Goal: Find specific page/section: Find specific page/section

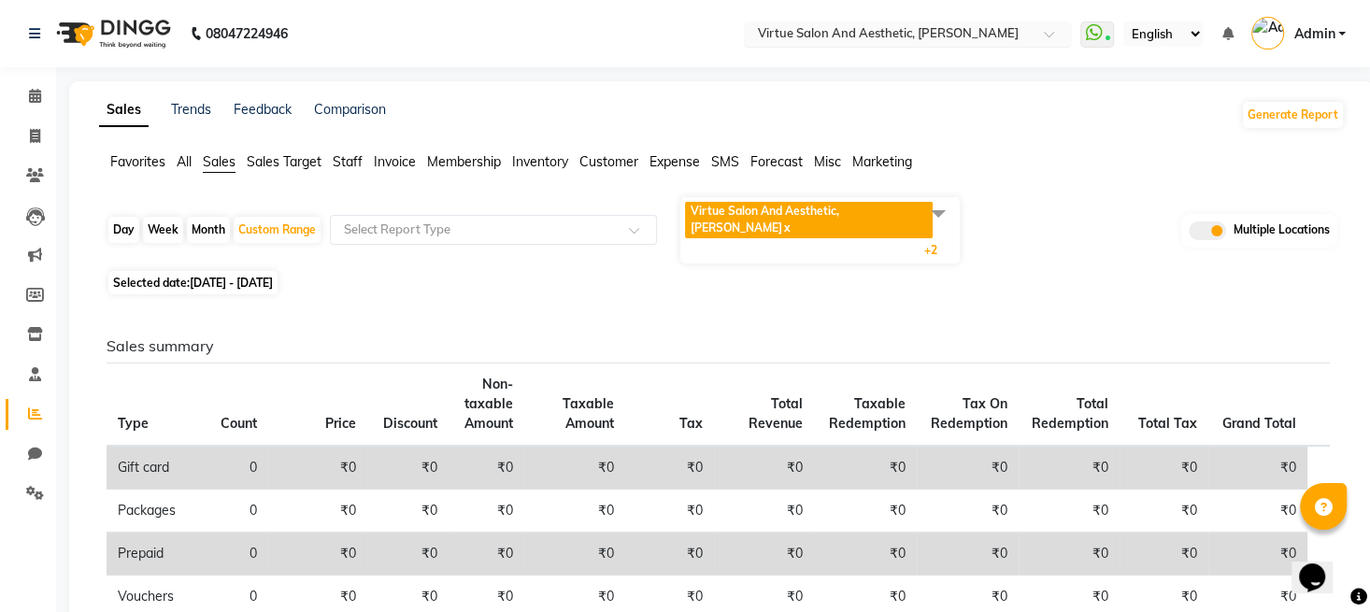
click at [921, 27] on input "text" at bounding box center [888, 35] width 271 height 19
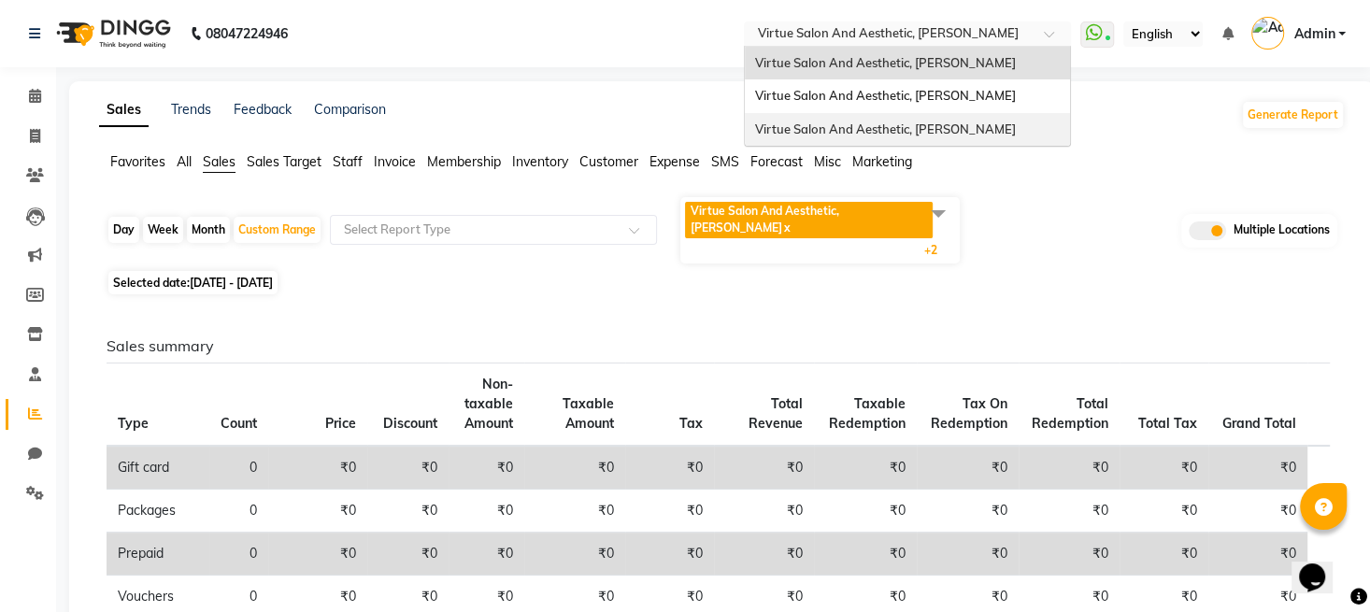
click at [922, 125] on span "Virtue Salon And Aesthetic, [PERSON_NAME]" at bounding box center [884, 128] width 261 height 15
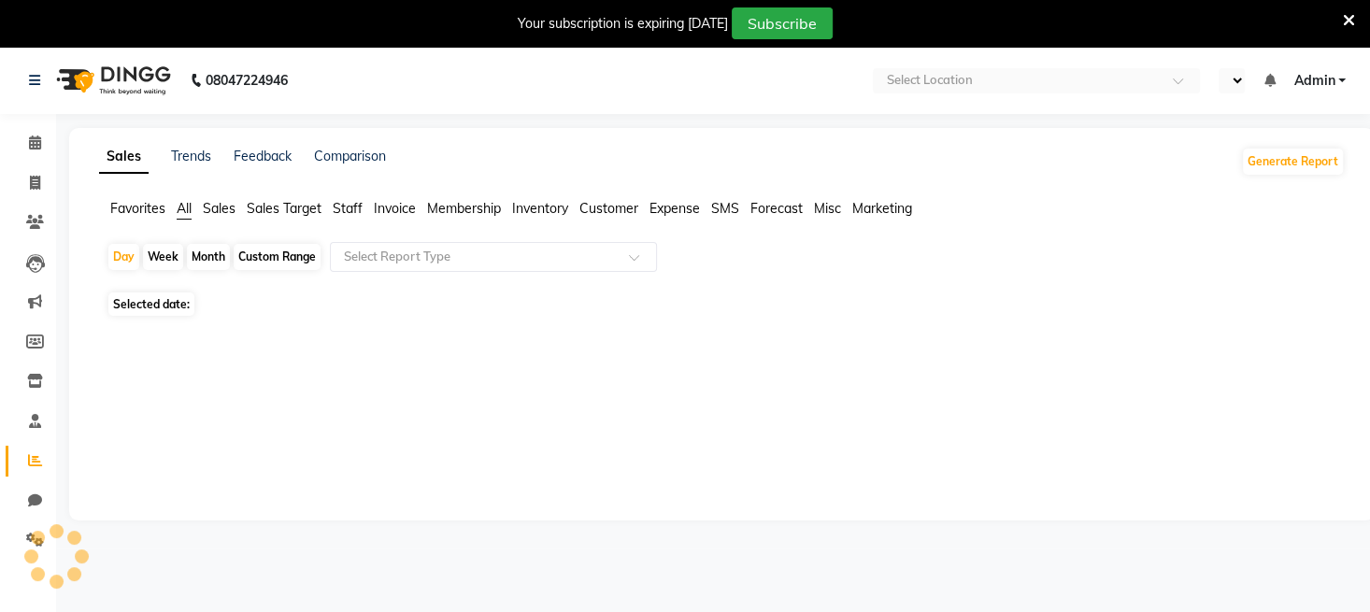
select select "en"
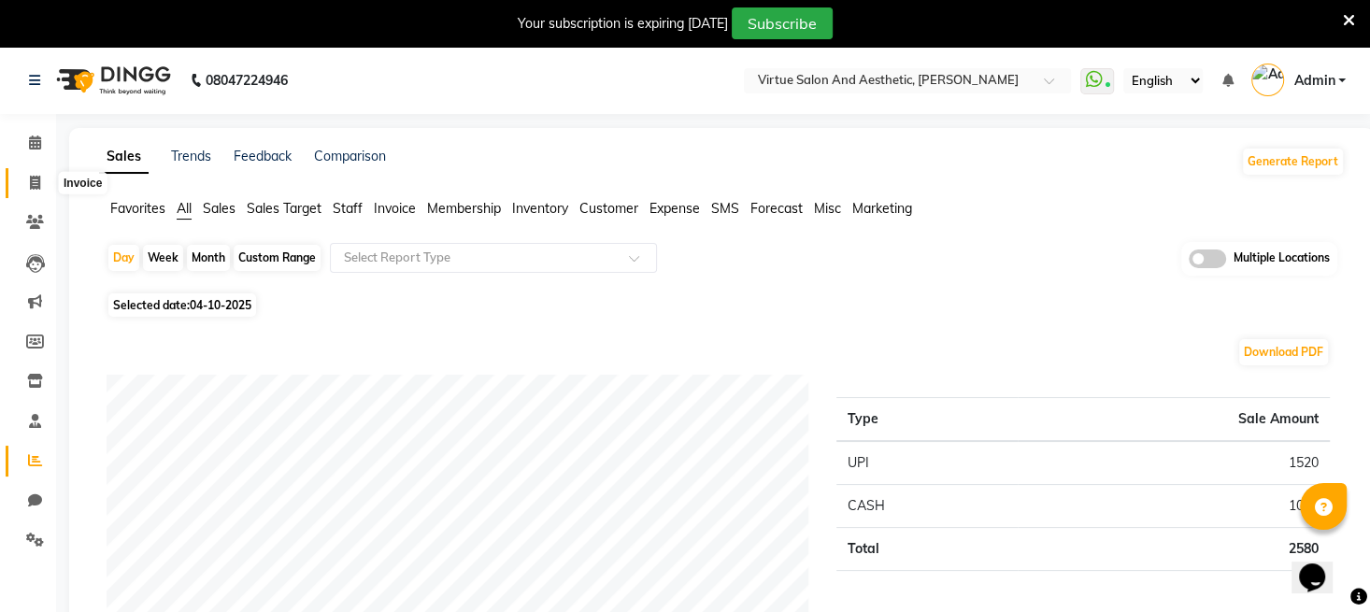
click at [36, 179] on icon at bounding box center [35, 183] width 10 height 14
select select "7053"
select select "service"
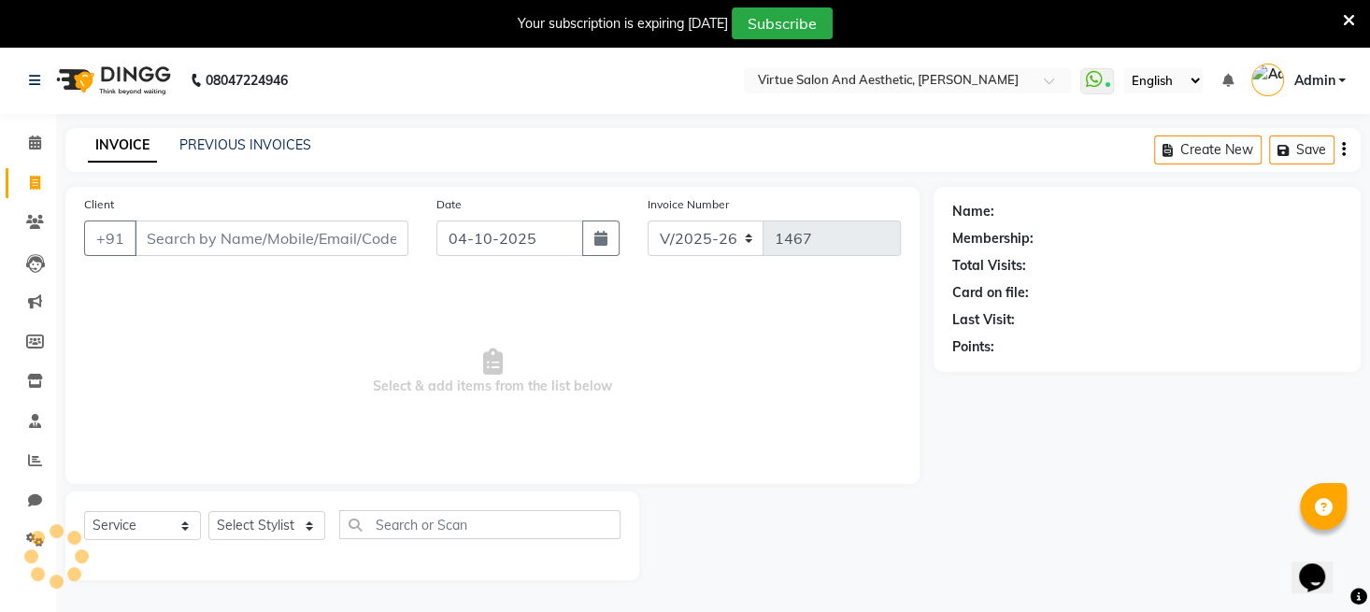
scroll to position [46, 0]
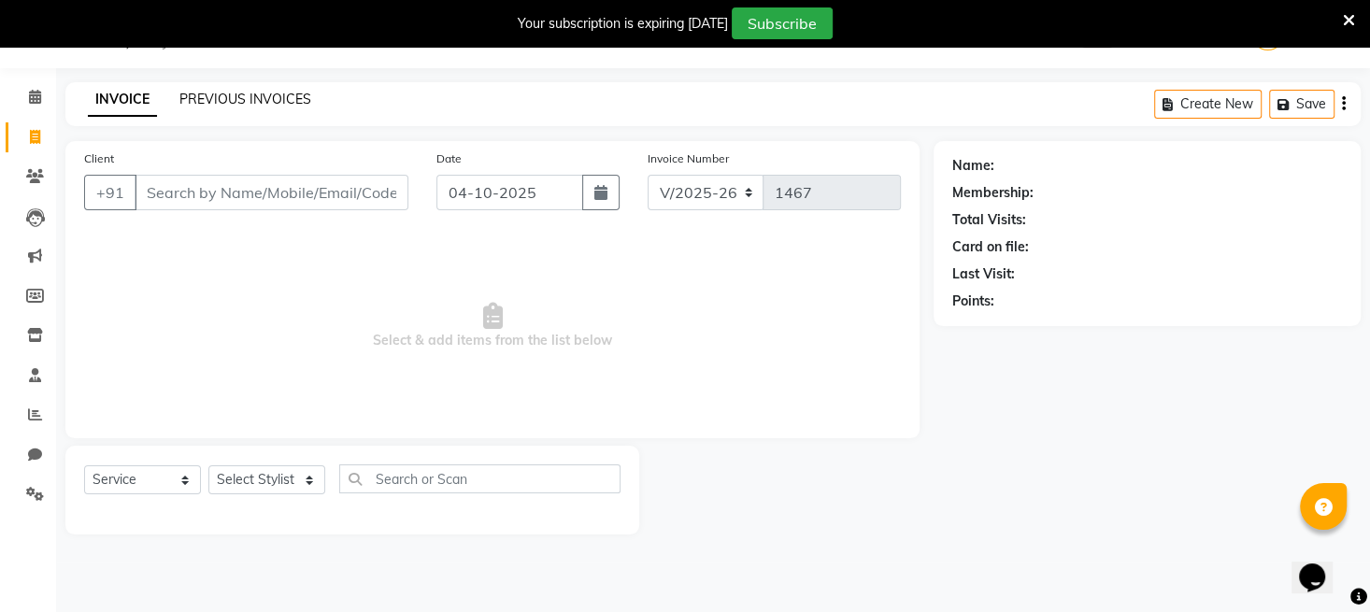
click at [244, 94] on link "PREVIOUS INVOICES" at bounding box center [245, 99] width 132 height 17
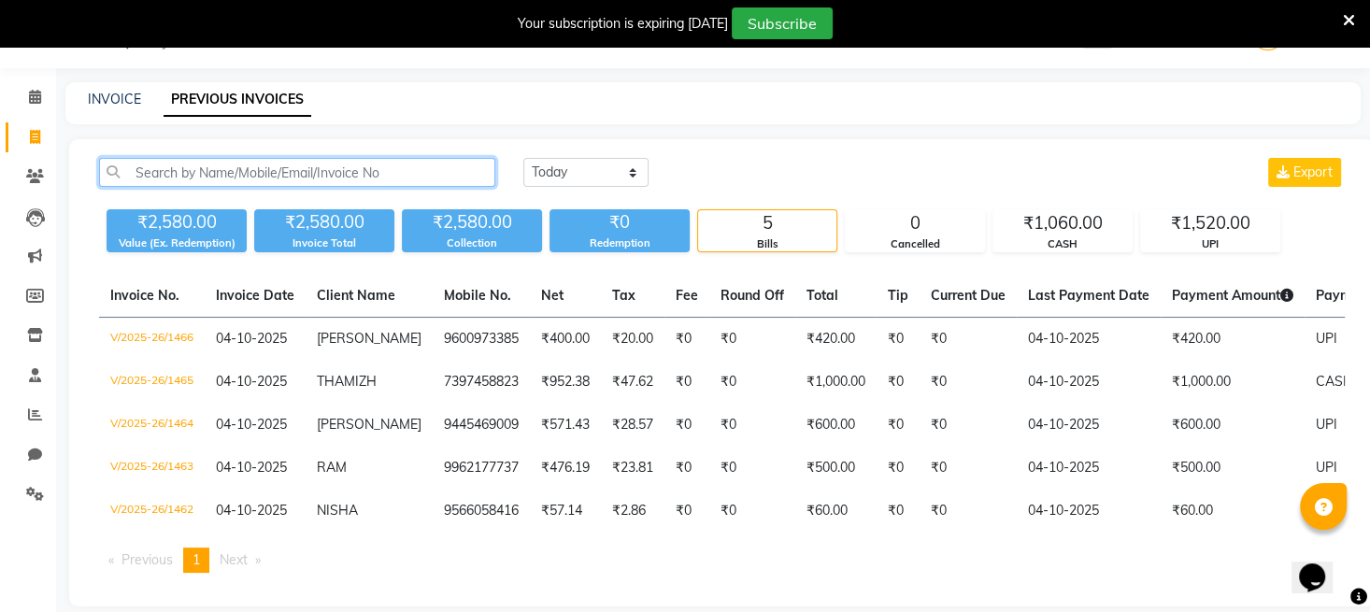
click at [286, 173] on input "text" at bounding box center [297, 172] width 396 height 29
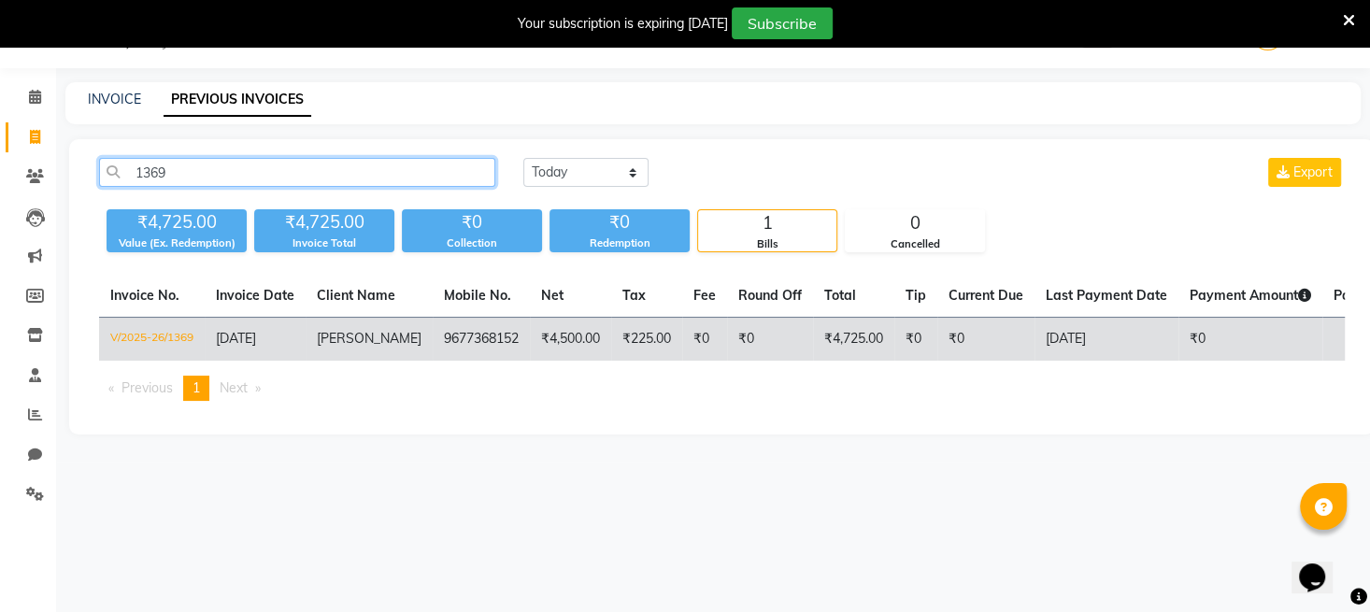
type input "1369"
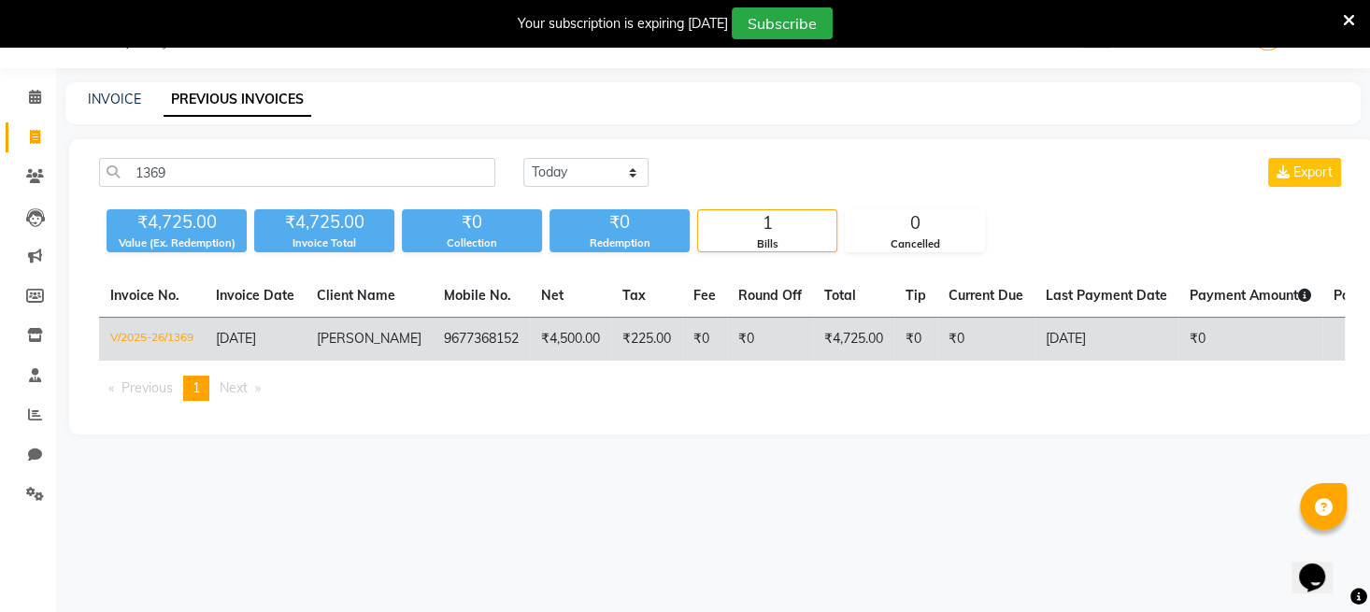
click at [137, 339] on td "V/2025-26/1369" at bounding box center [152, 340] width 106 height 44
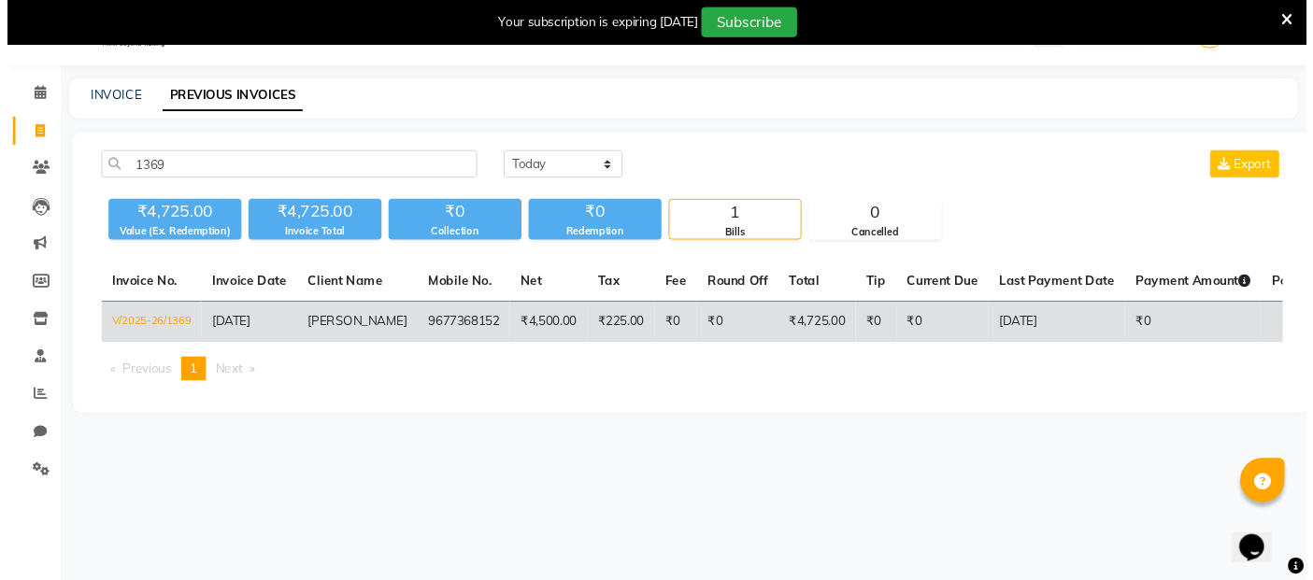
scroll to position [46, 0]
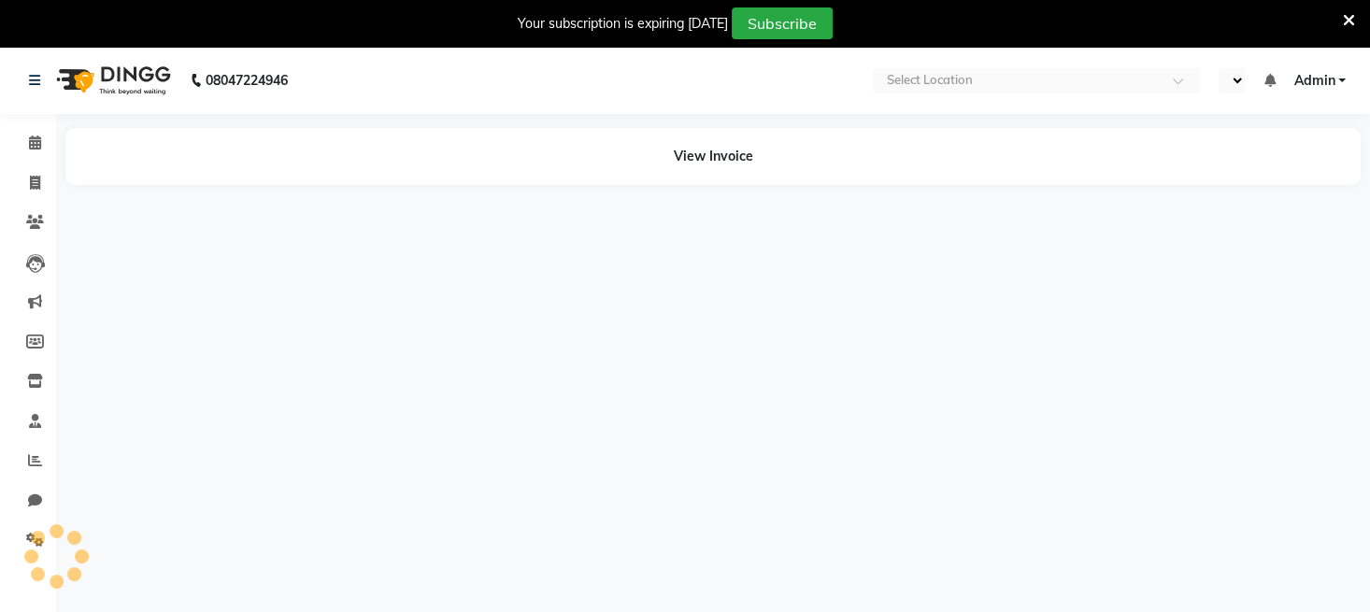
select select "en"
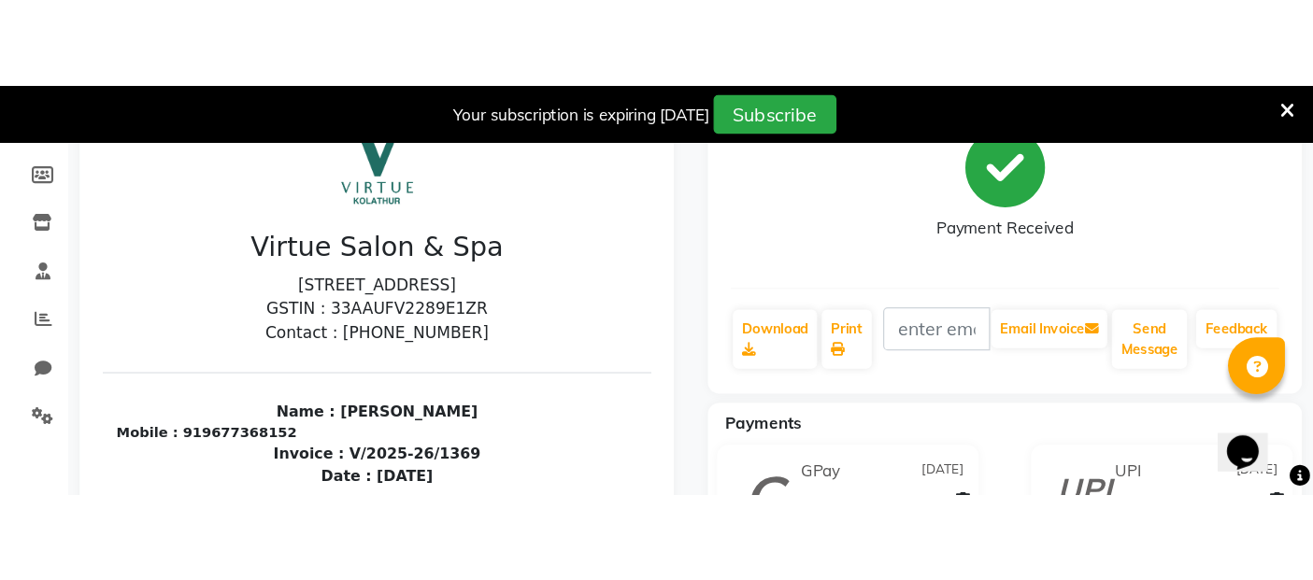
scroll to position [269, 0]
